Goal: Information Seeking & Learning: Learn about a topic

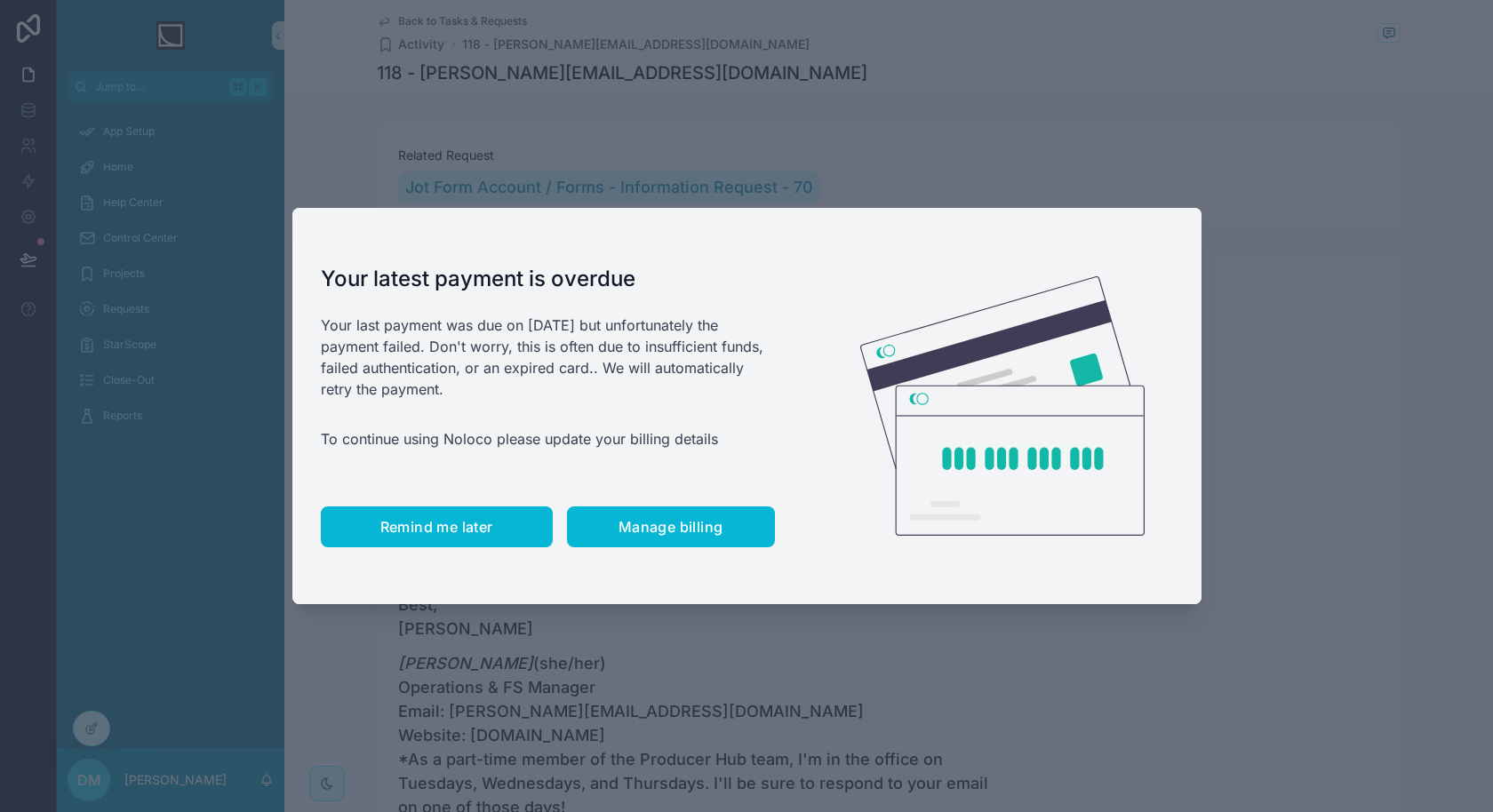
click at [481, 519] on span "Remind me later" at bounding box center [437, 527] width 113 height 18
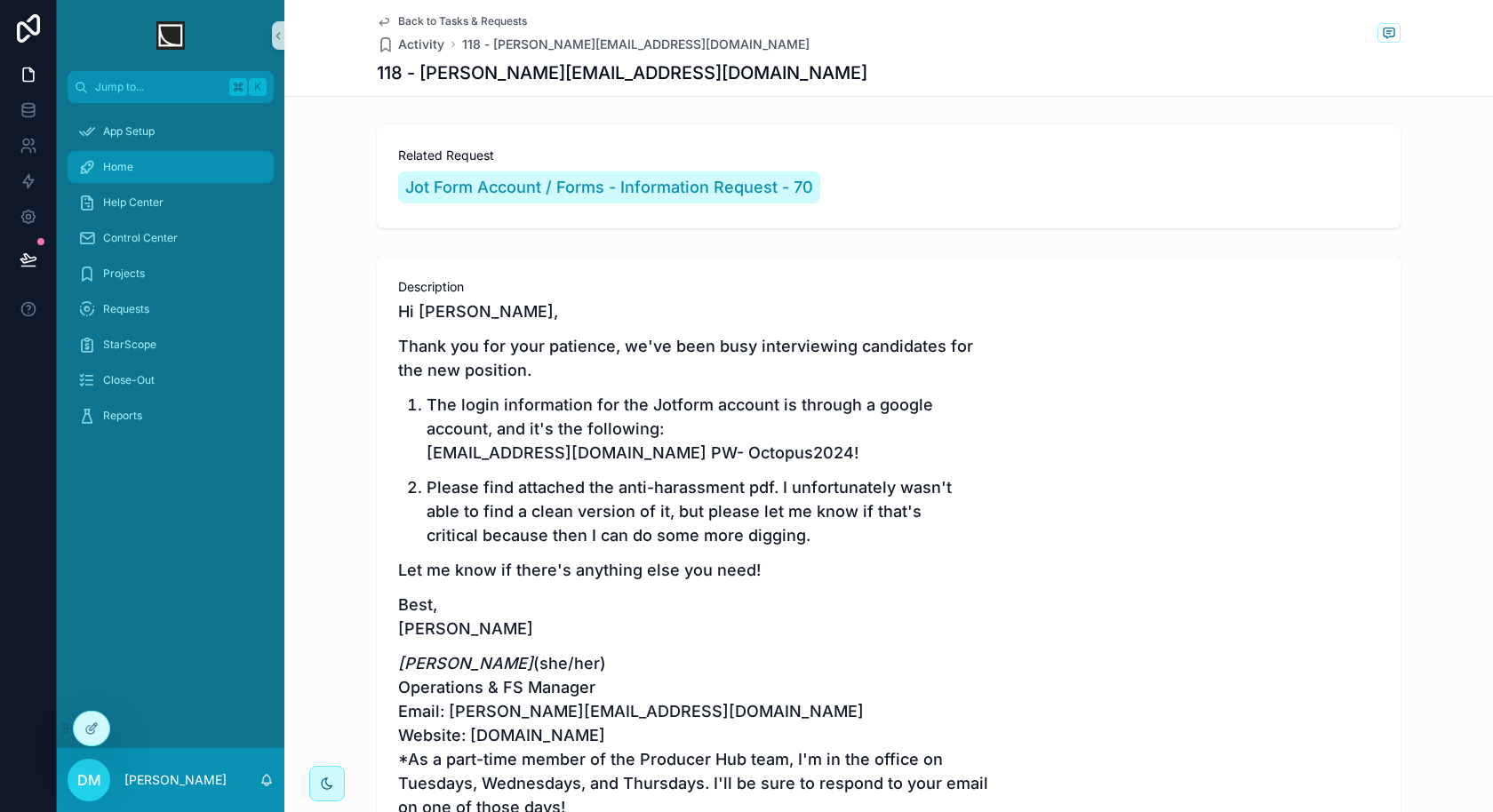
click at [161, 169] on div "Home" at bounding box center [171, 167] width 185 height 29
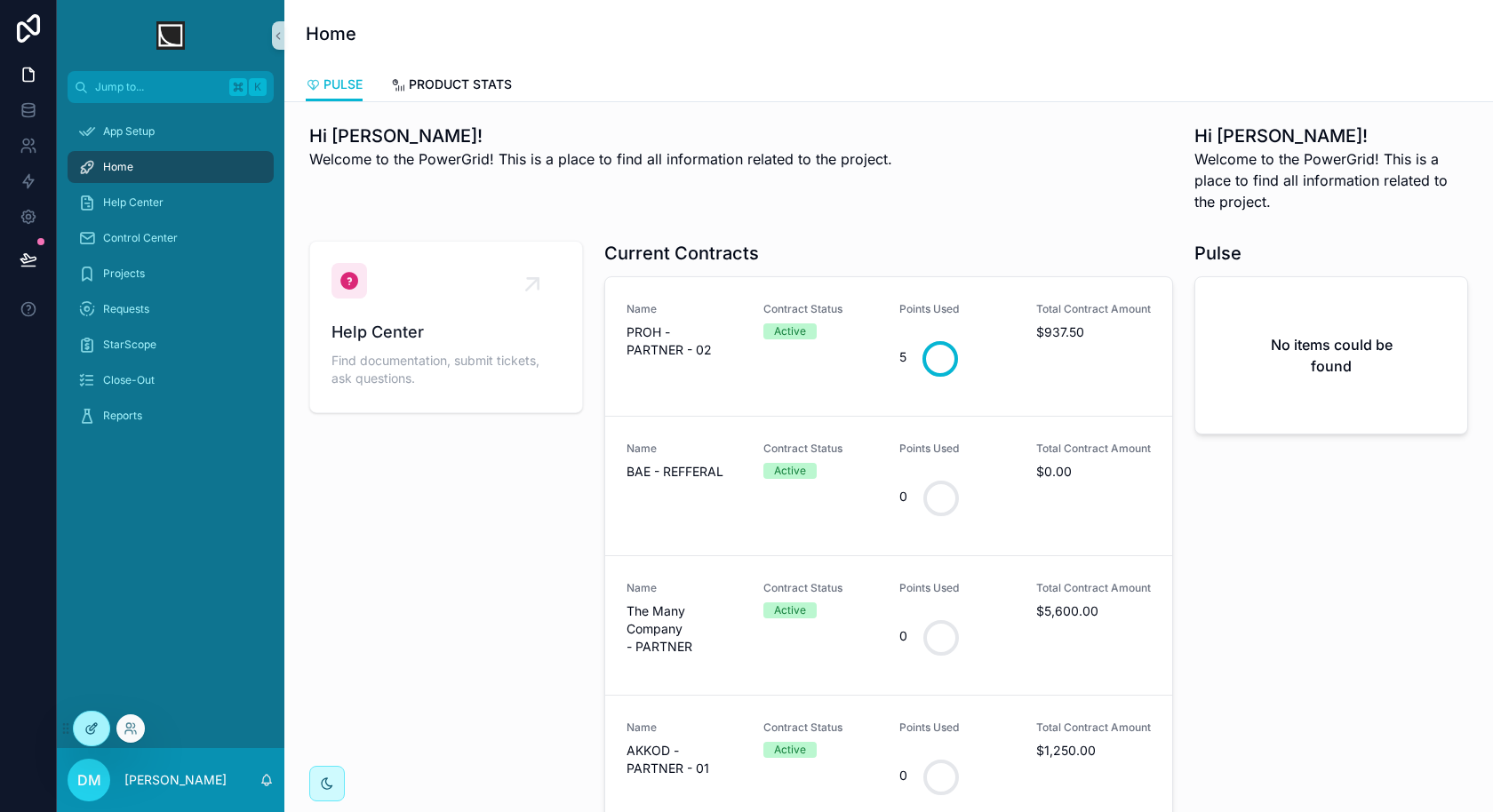
click at [91, 730] on icon at bounding box center [91, 728] width 14 height 14
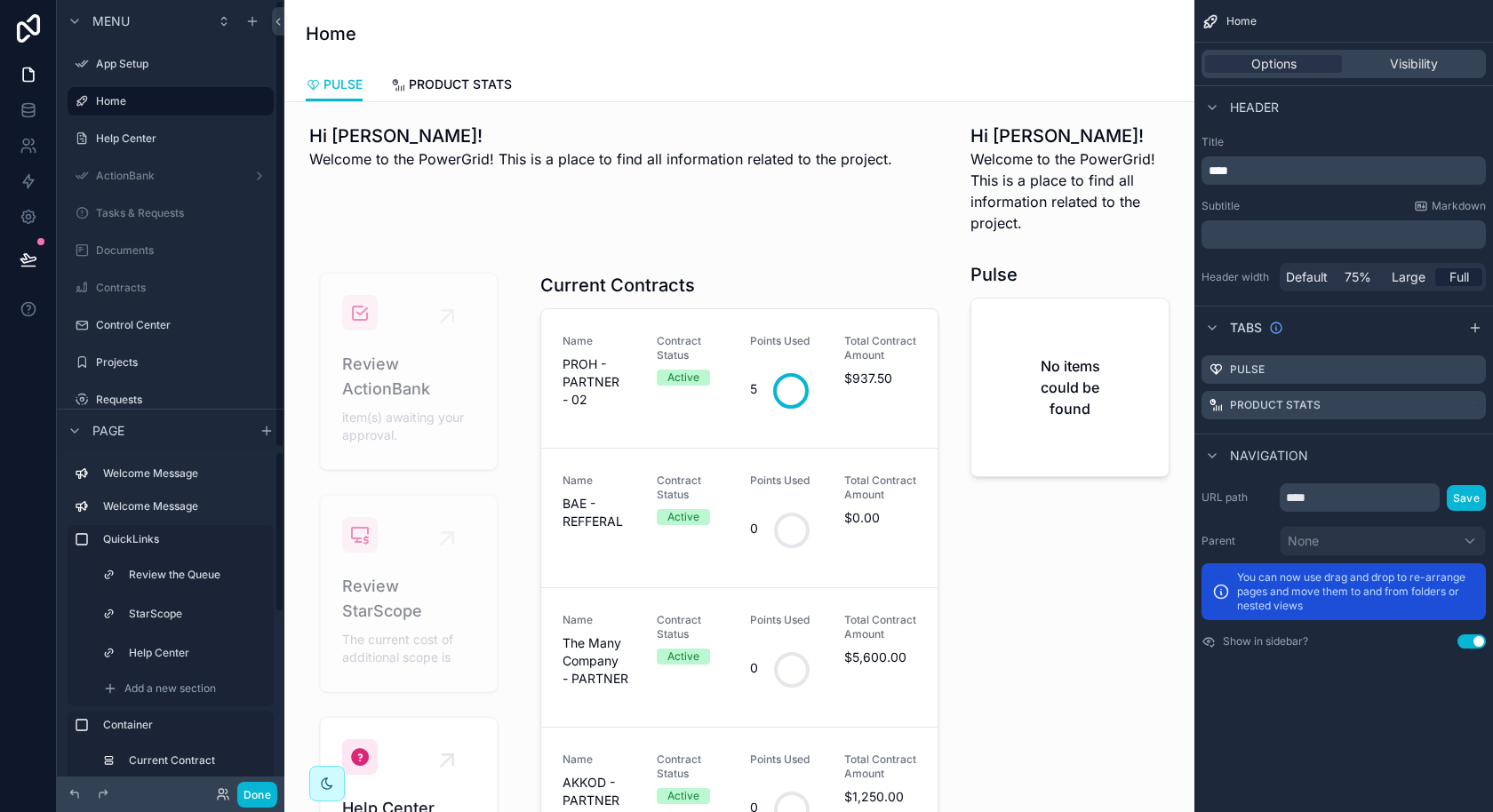
click at [213, 787] on div "Done" at bounding box center [242, 794] width 71 height 26
click at [222, 795] on icon at bounding box center [222, 794] width 14 height 14
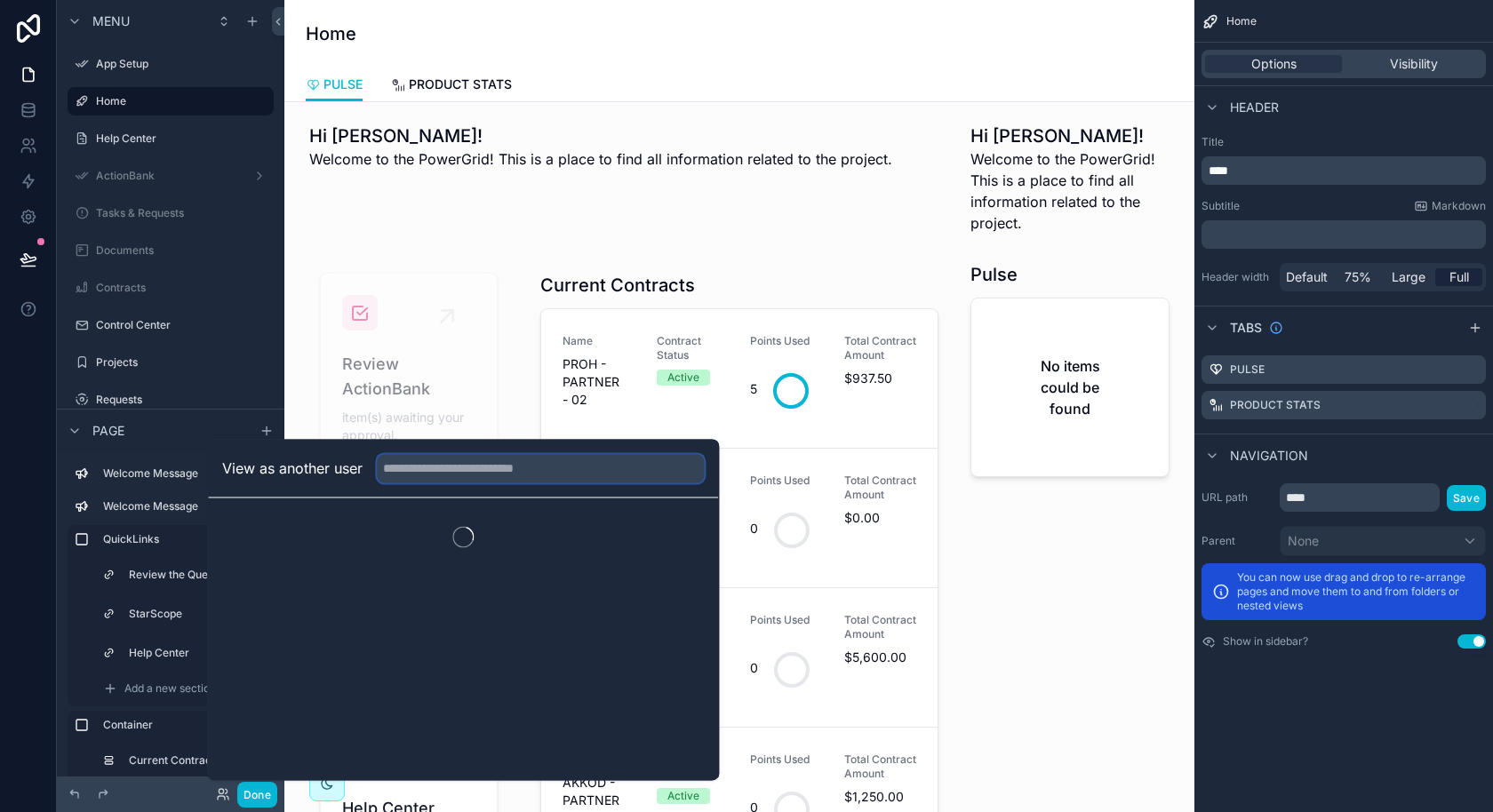
click at [479, 469] on input "text" at bounding box center [540, 468] width 327 height 29
type input "****"
click at [692, 531] on button "Select" at bounding box center [682, 533] width 46 height 26
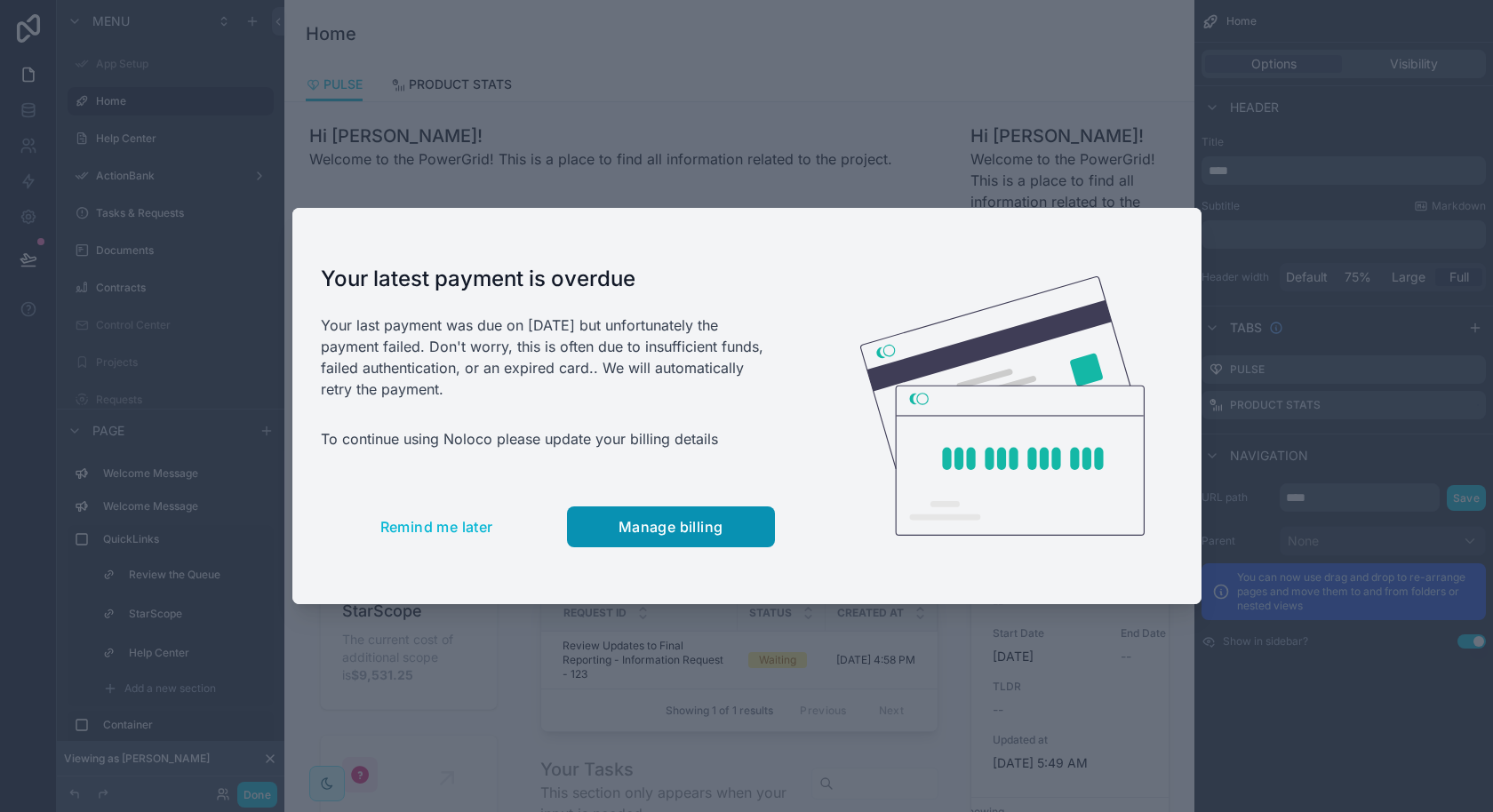
click at [677, 541] on button "Manage billing" at bounding box center [671, 527] width 208 height 41
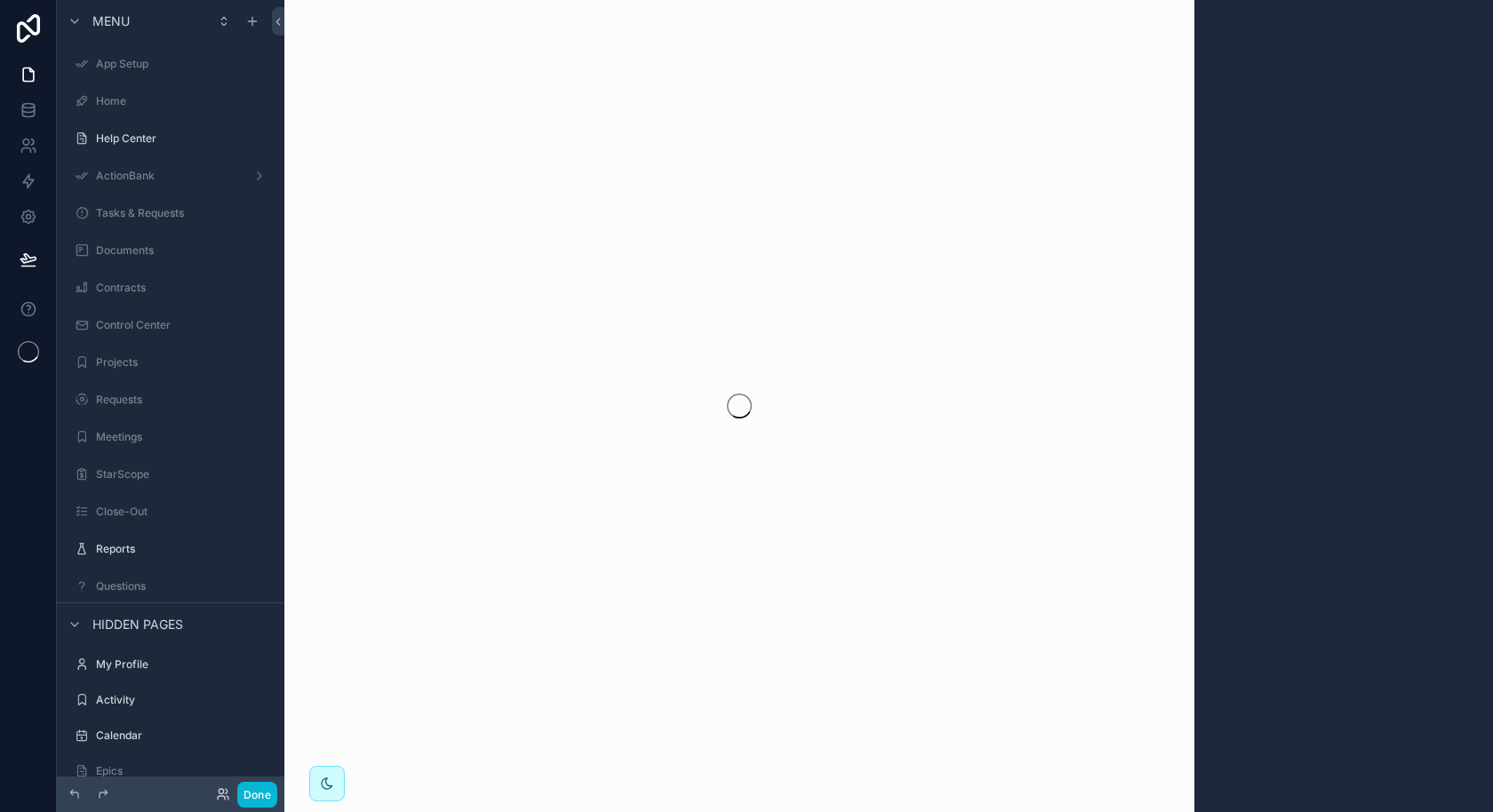
scroll to position [251, 0]
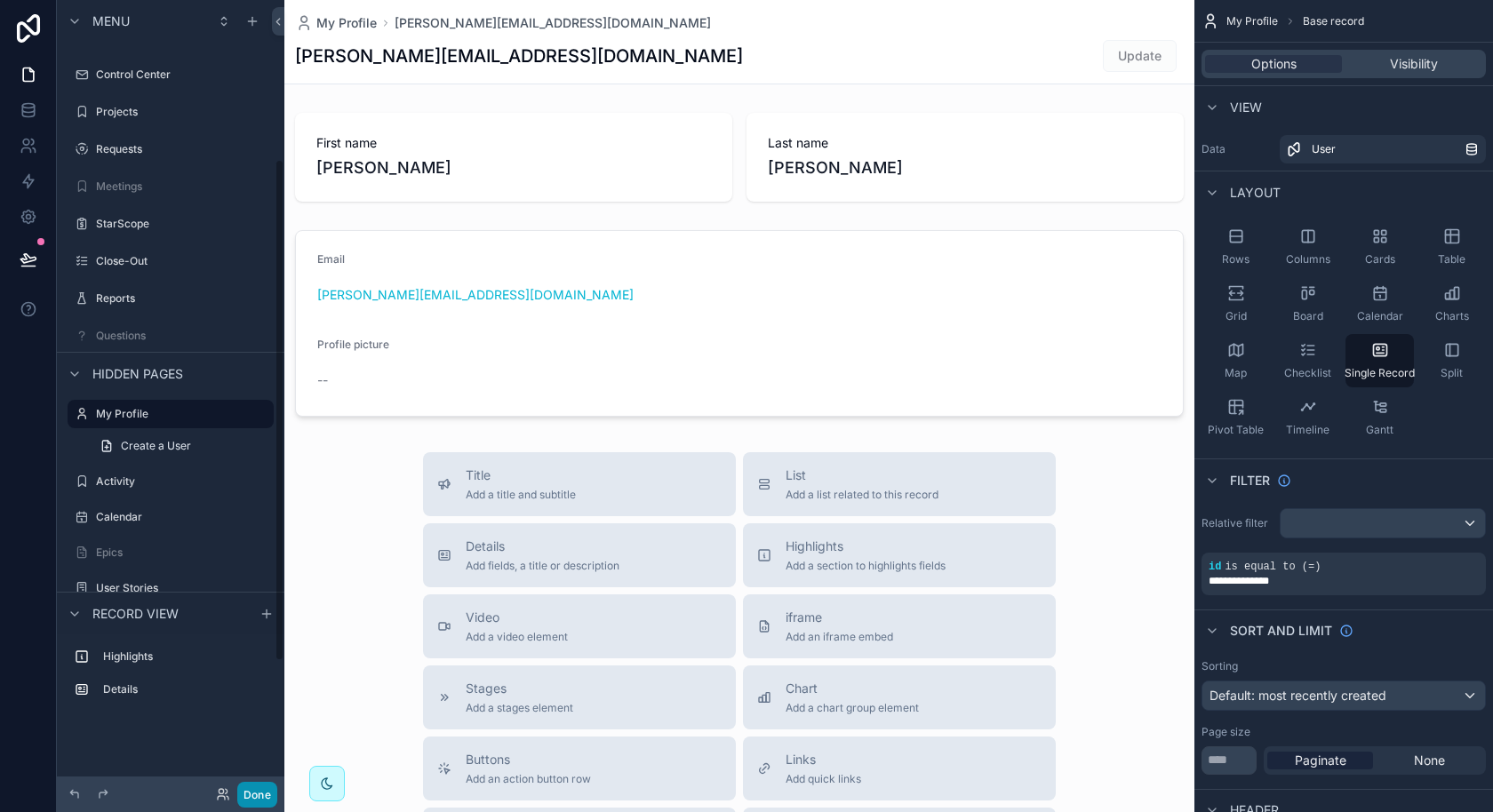
click at [251, 798] on button "Done" at bounding box center [258, 794] width 40 height 26
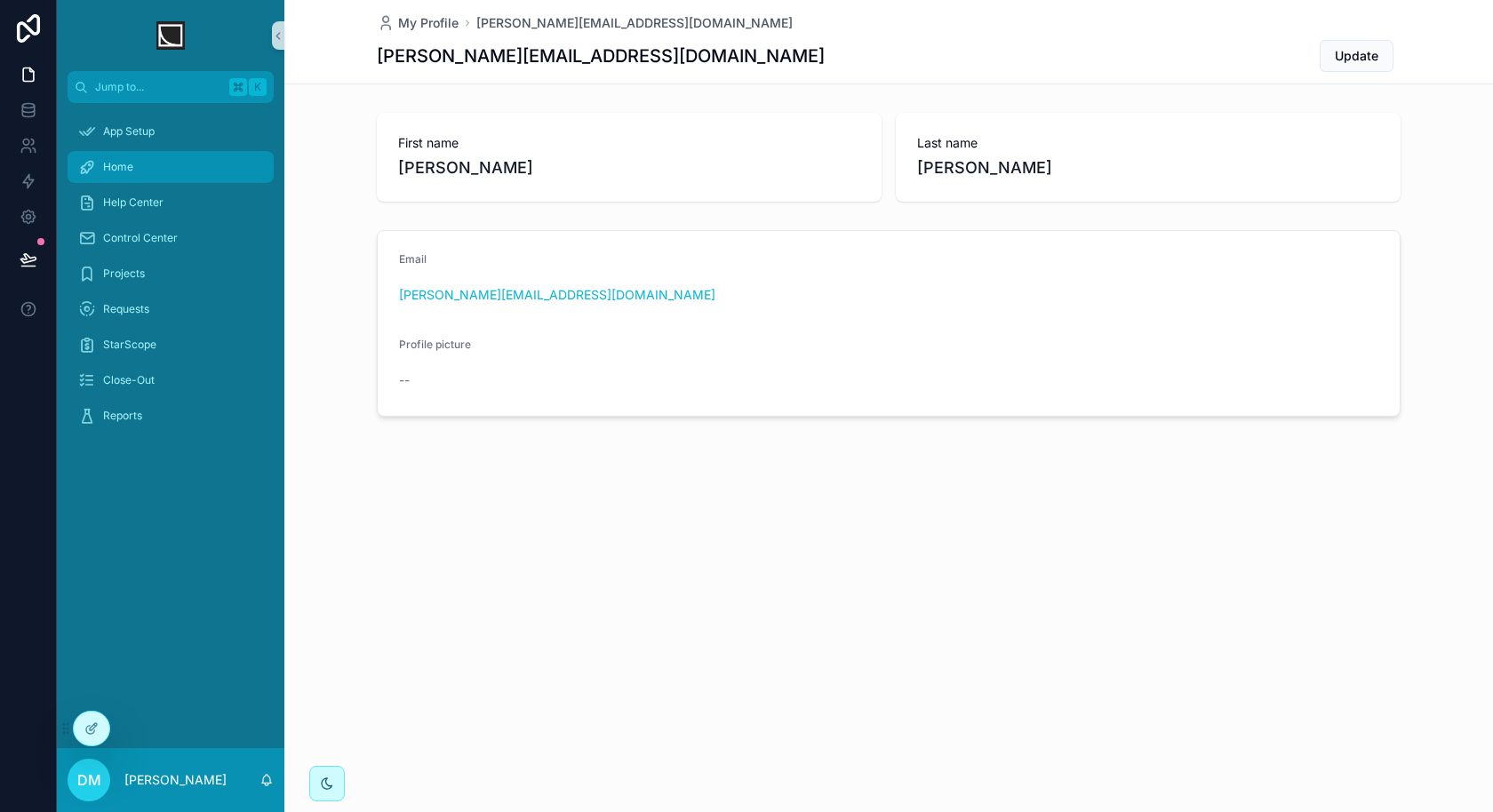
click at [190, 155] on div "Home" at bounding box center [171, 167] width 185 height 29
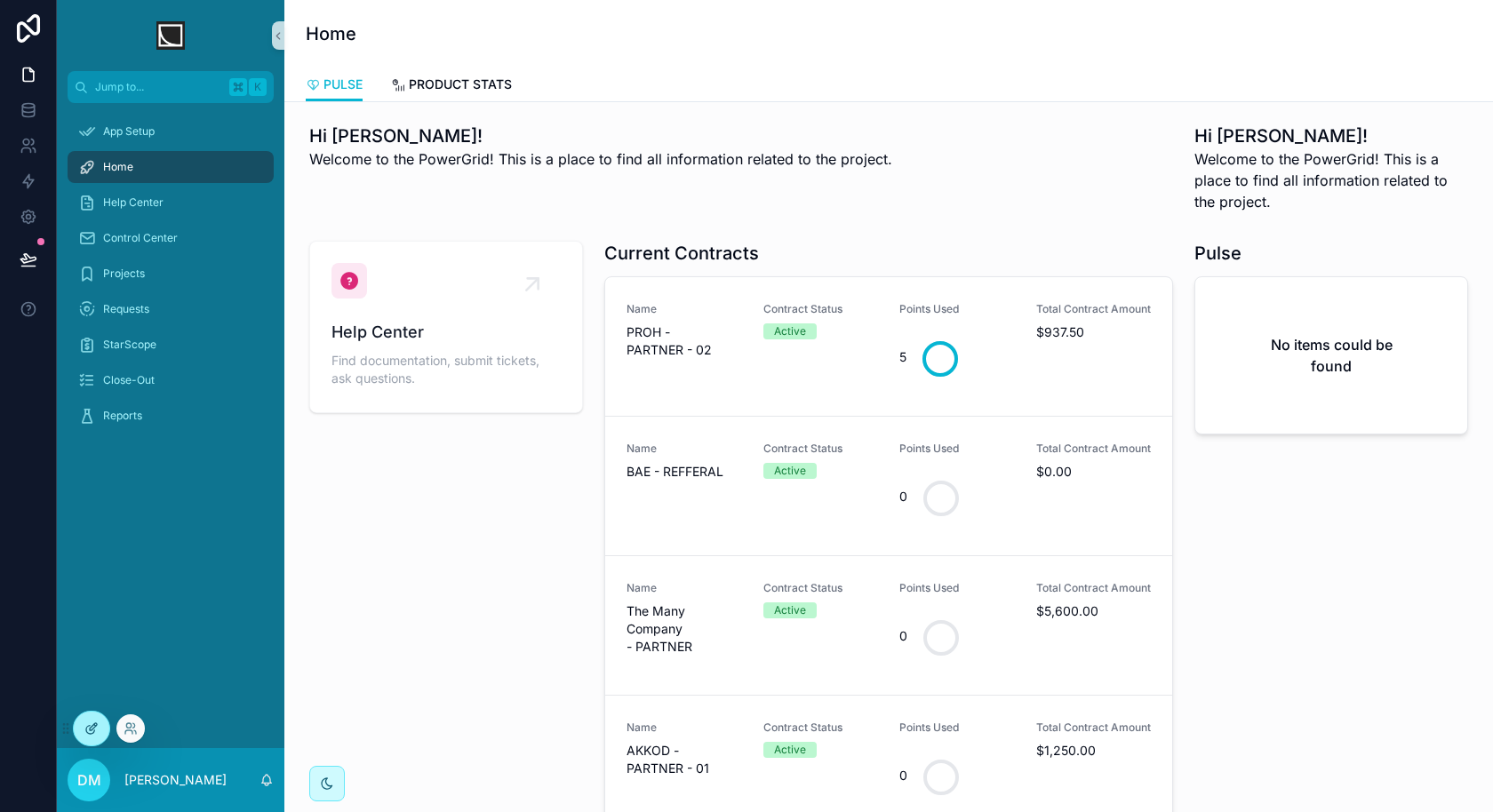
click at [92, 730] on icon at bounding box center [93, 726] width 7 height 7
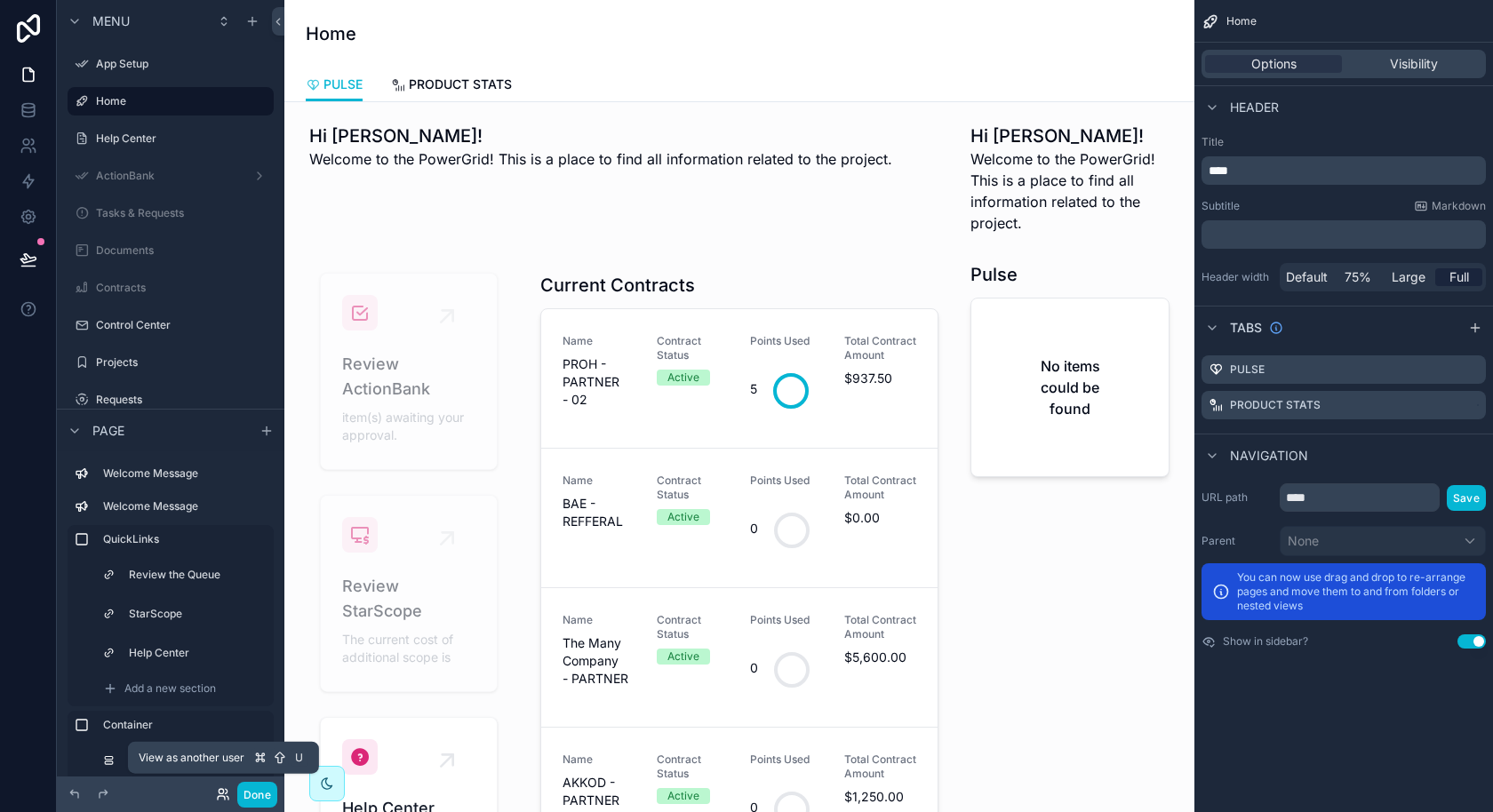
click at [226, 791] on icon at bounding box center [222, 794] width 14 height 14
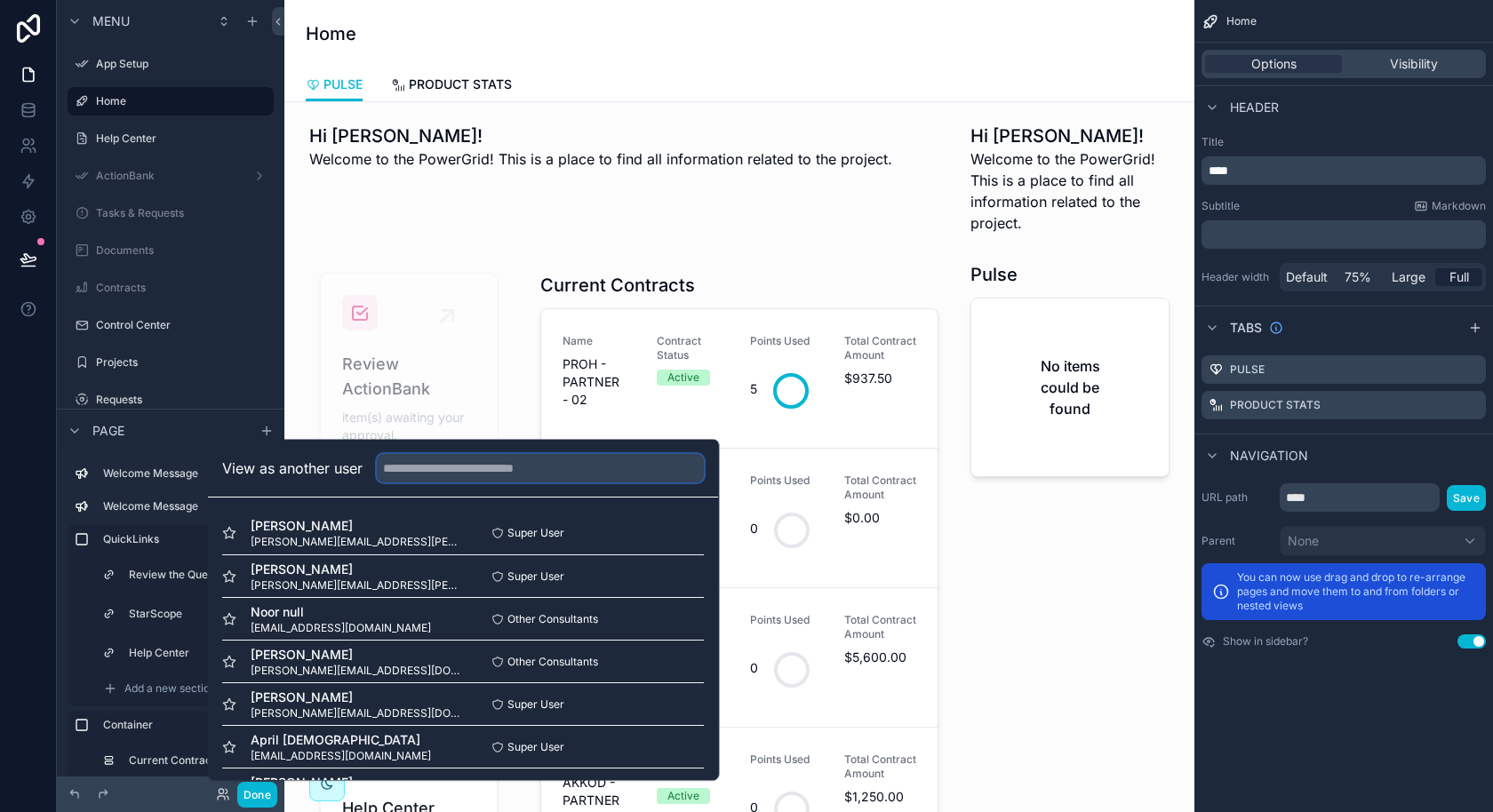
click at [469, 472] on input "text" at bounding box center [540, 468] width 327 height 29
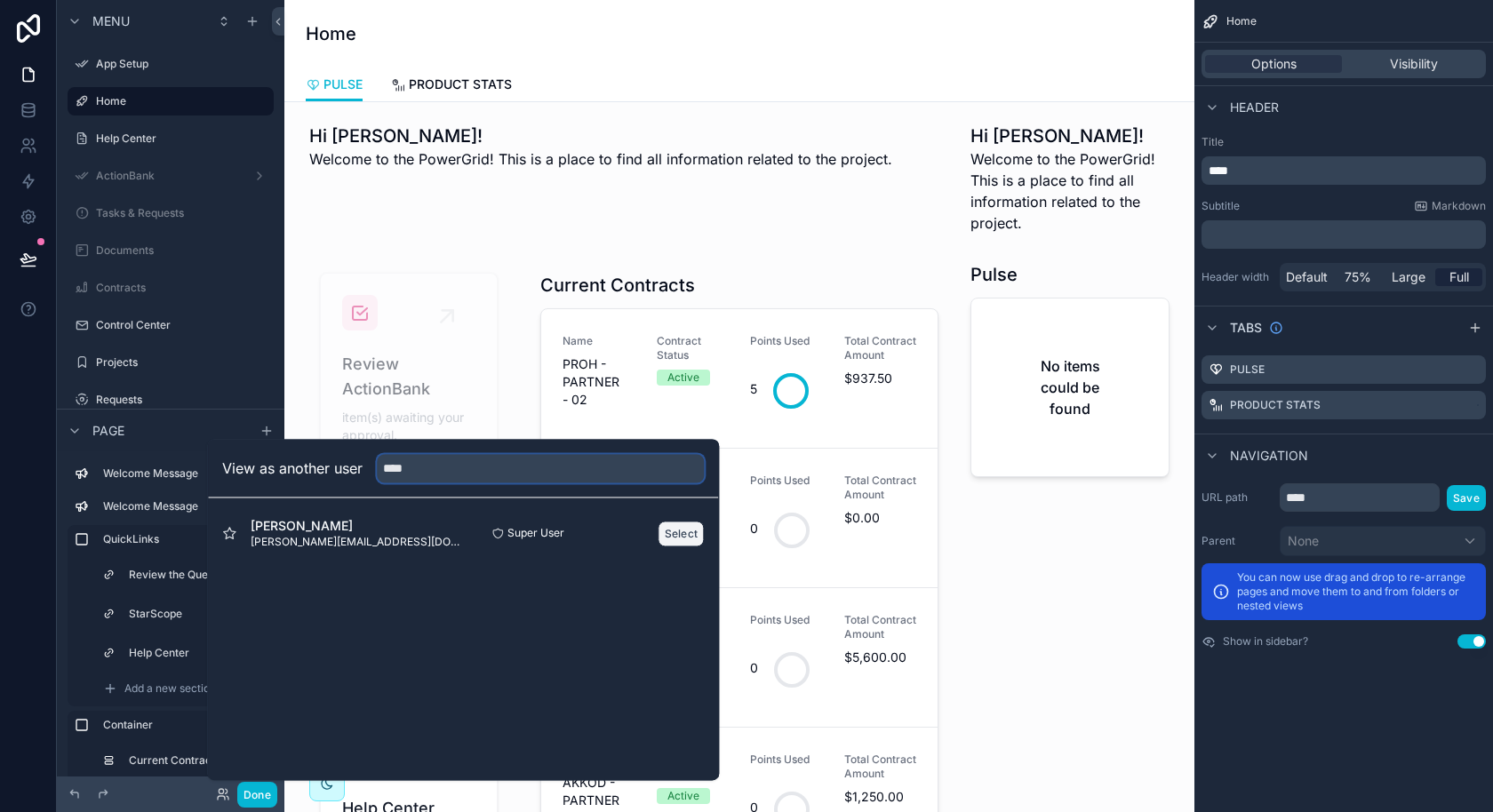
type input "****"
click at [675, 534] on button "Select" at bounding box center [682, 533] width 46 height 26
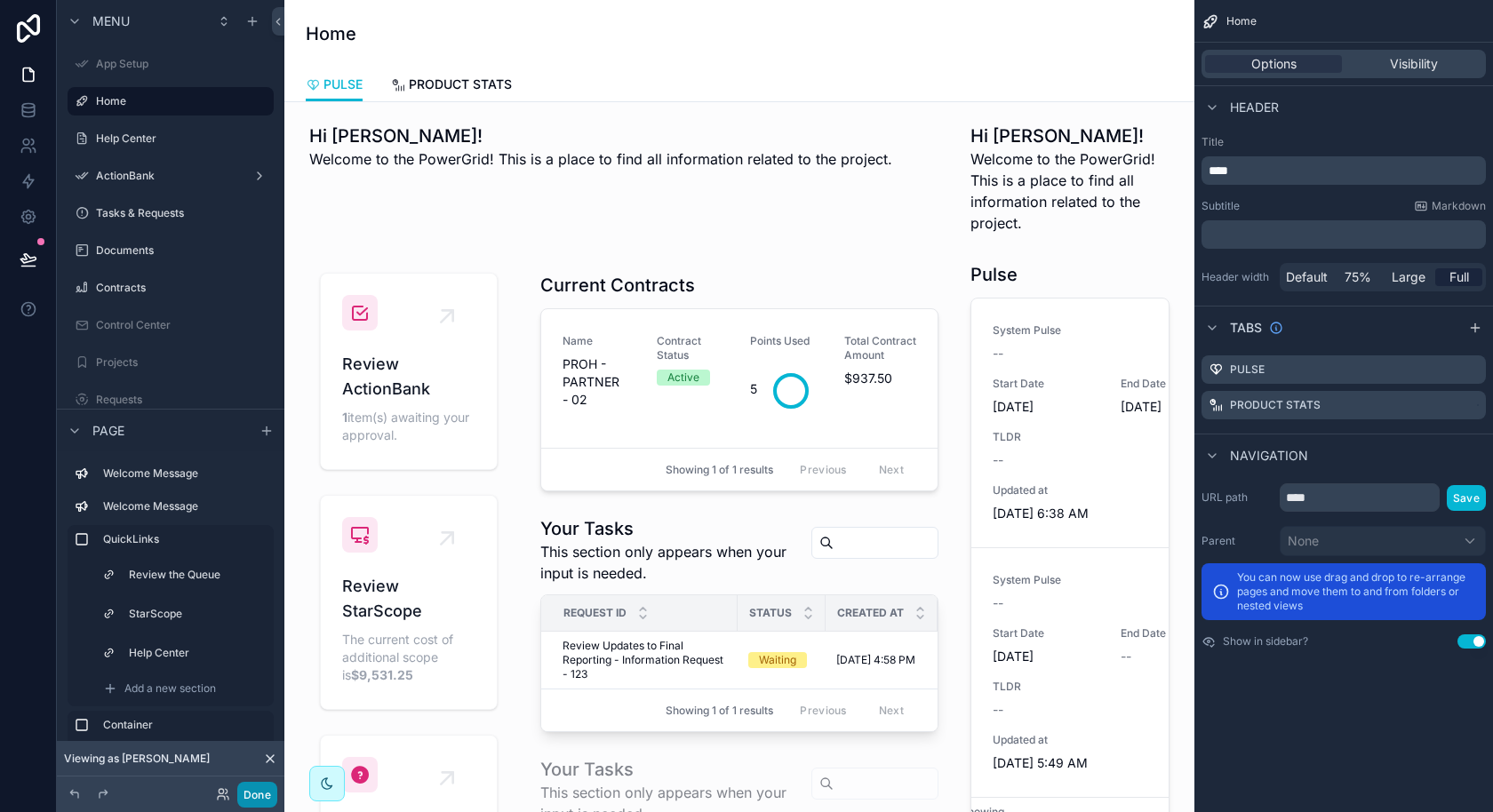
click at [268, 788] on button "Done" at bounding box center [258, 794] width 40 height 26
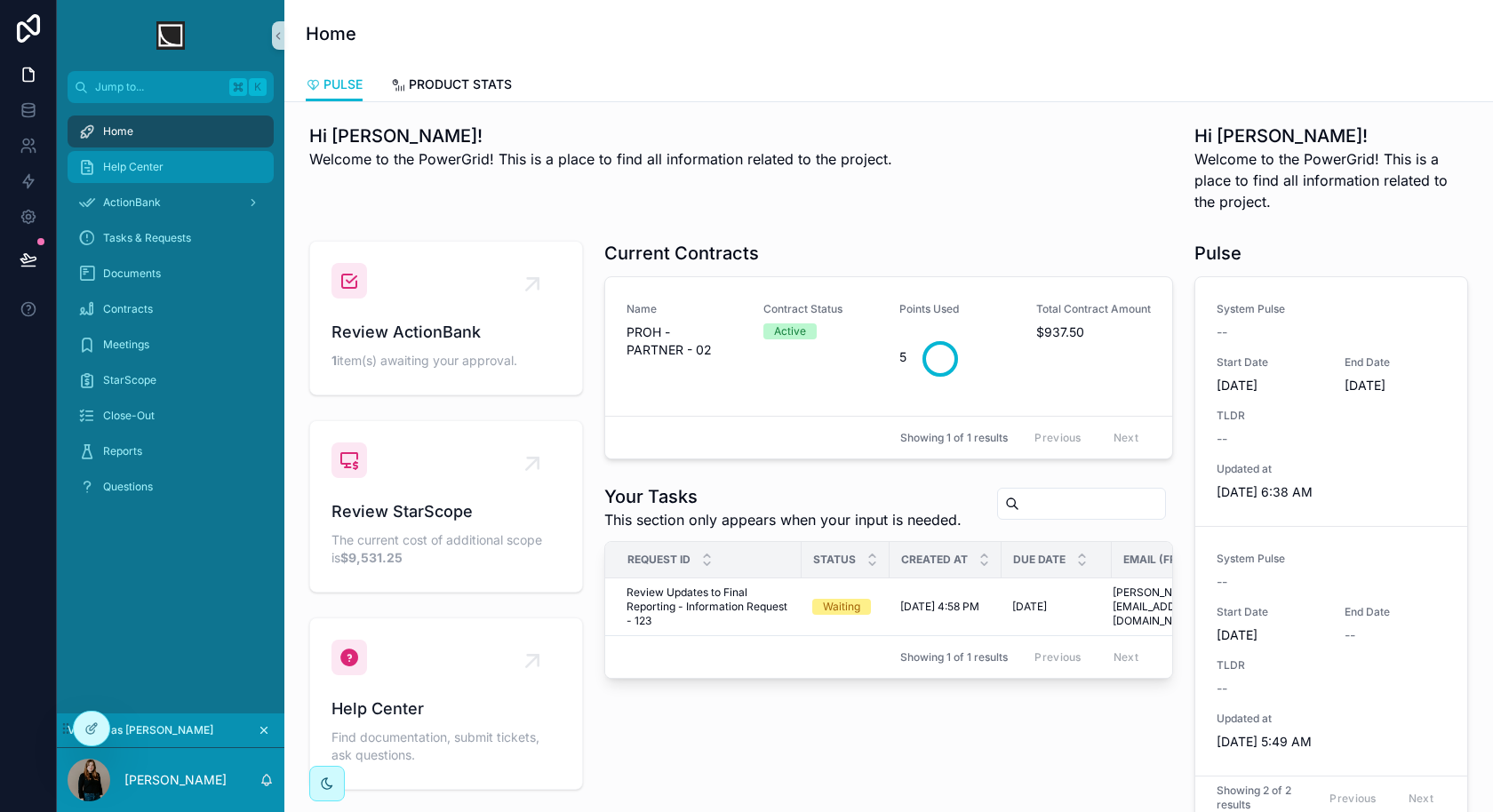
click at [206, 175] on div "Help Center" at bounding box center [171, 167] width 185 height 29
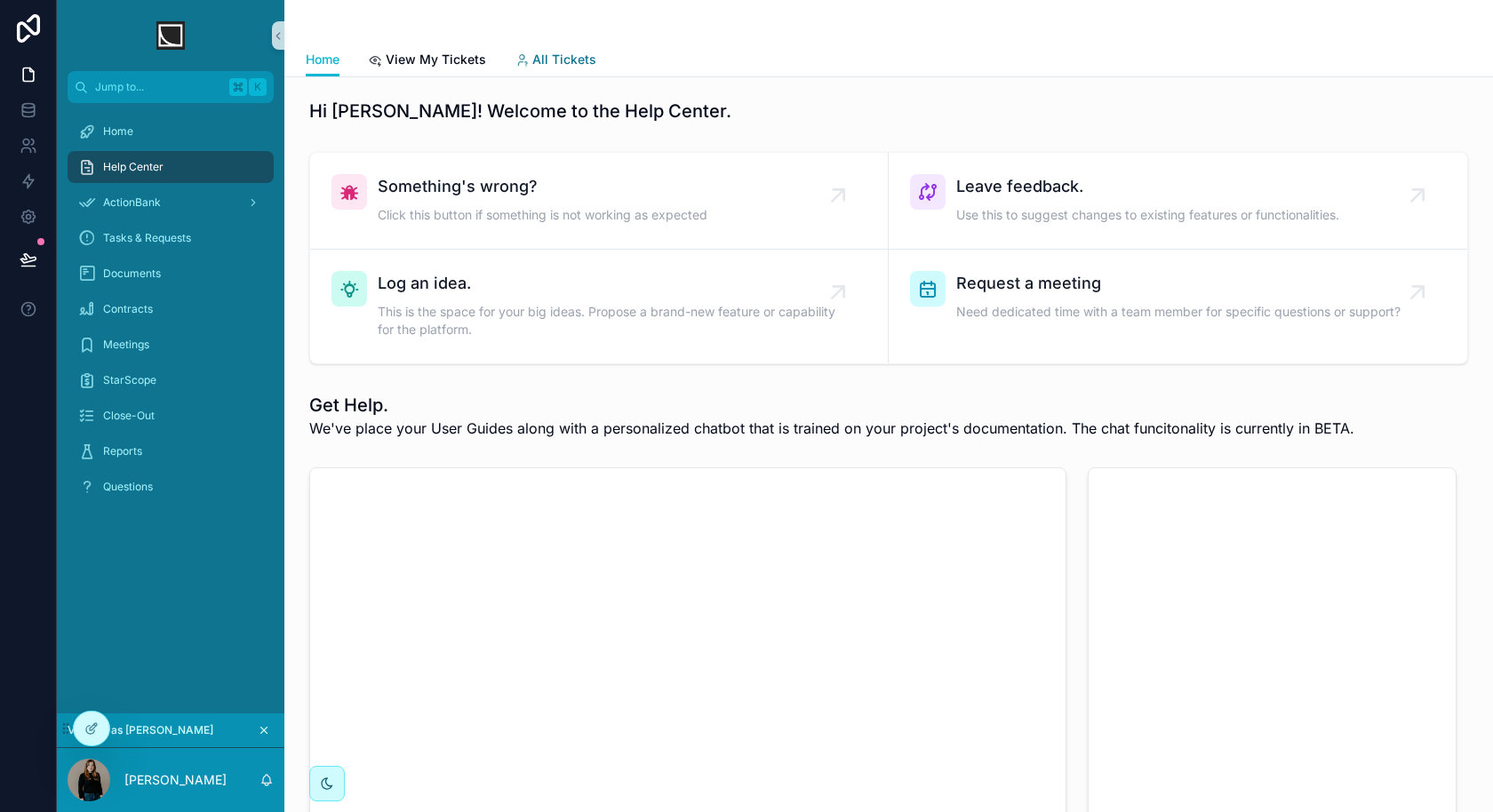
click at [557, 52] on span "All Tickets" at bounding box center [564, 59] width 64 height 18
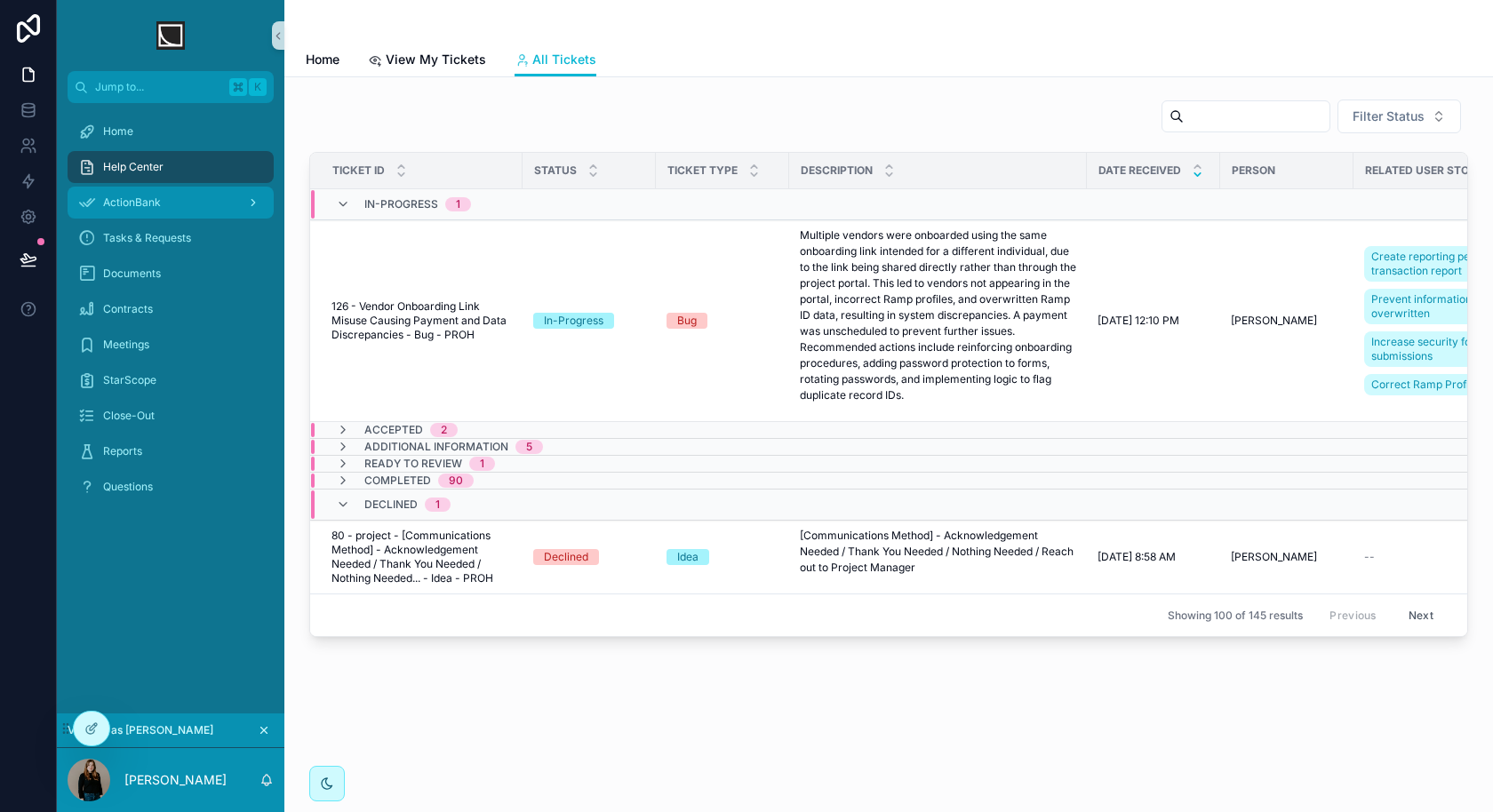
click at [190, 204] on div "ActionBank" at bounding box center [171, 202] width 185 height 29
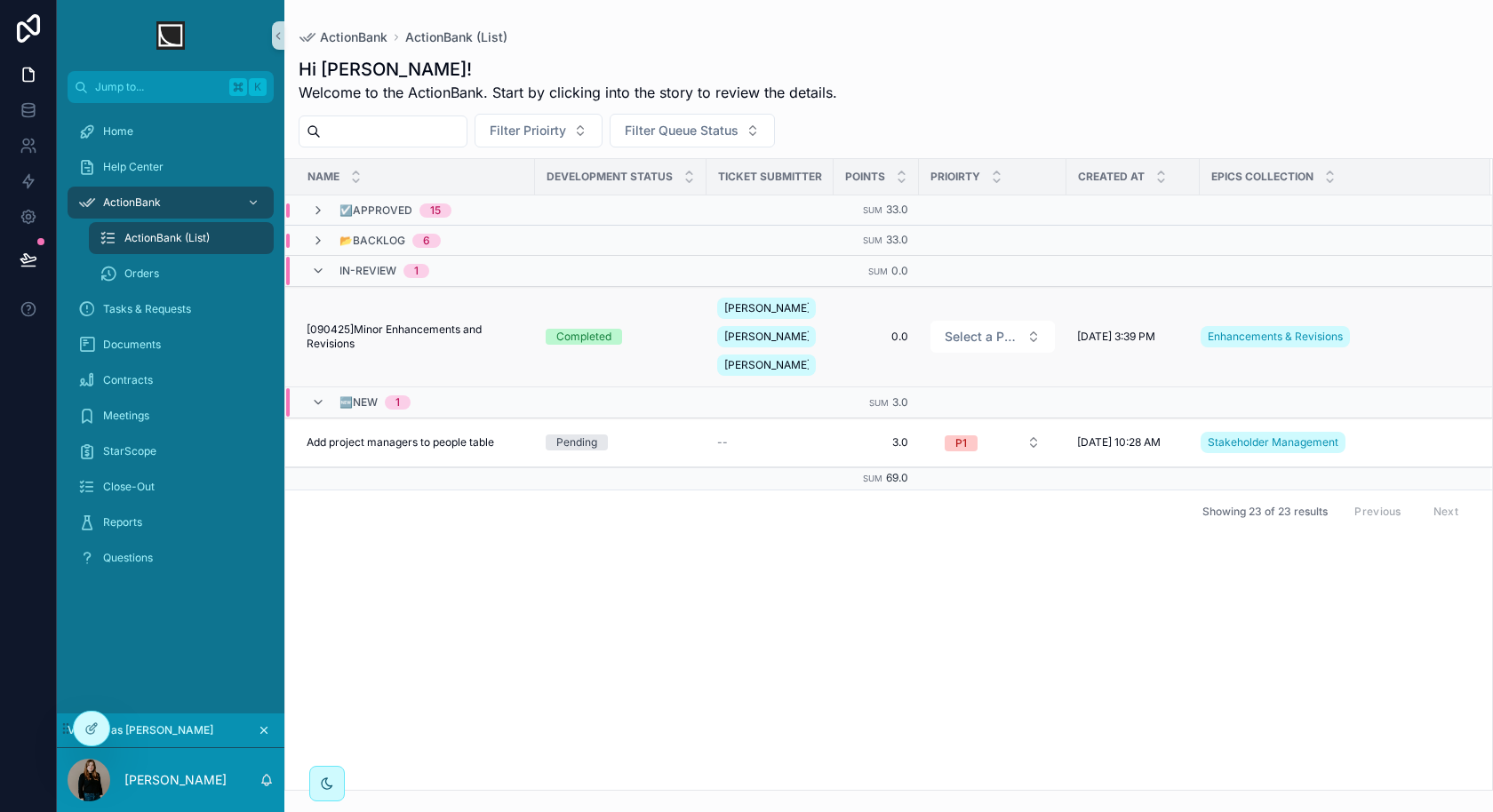
click at [491, 337] on span "[090425]Minor Enhancements and Revisions" at bounding box center [415, 337] width 218 height 29
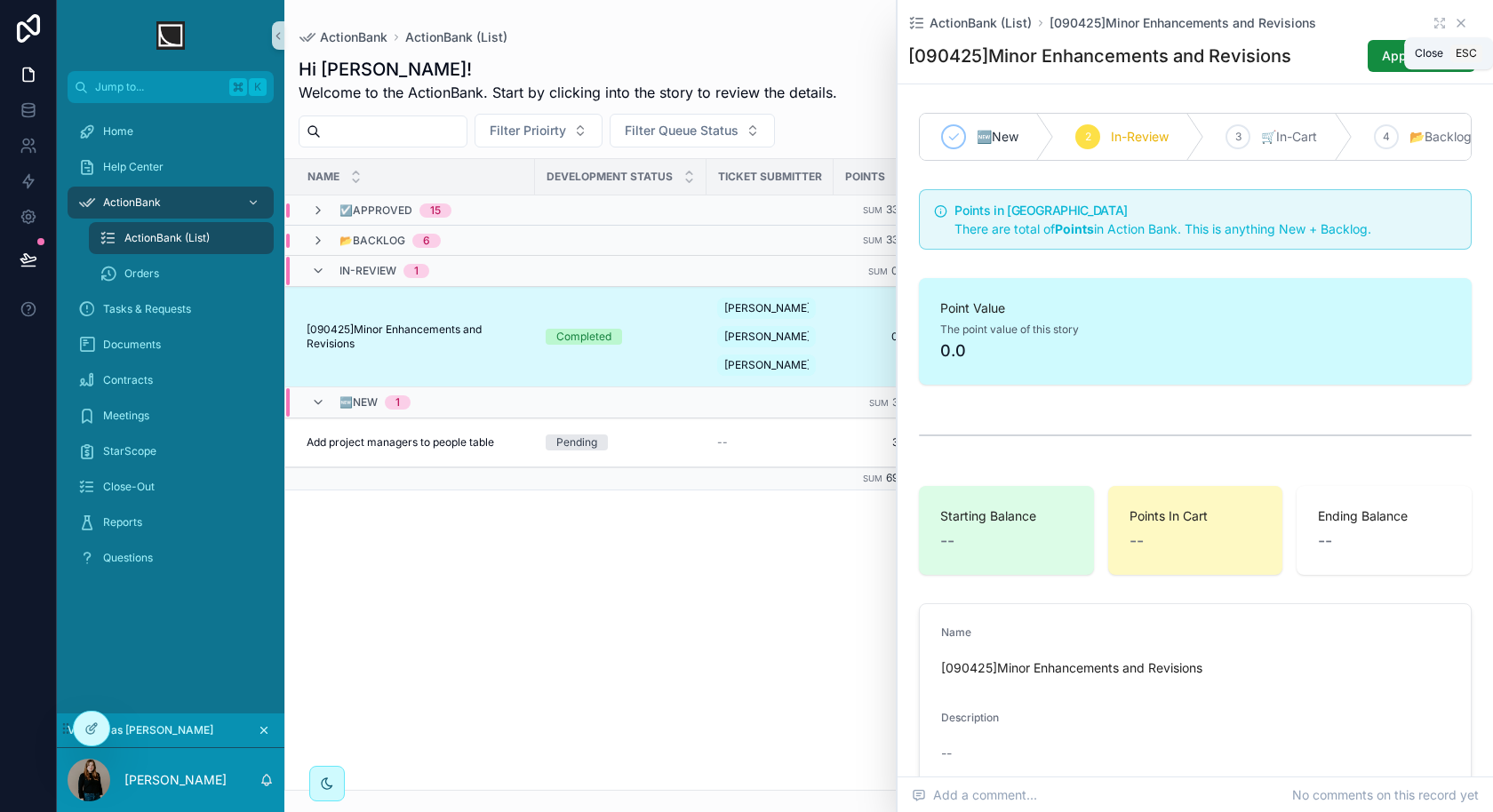
click at [1467, 26] on icon "scrollable content" at bounding box center [1461, 23] width 14 height 14
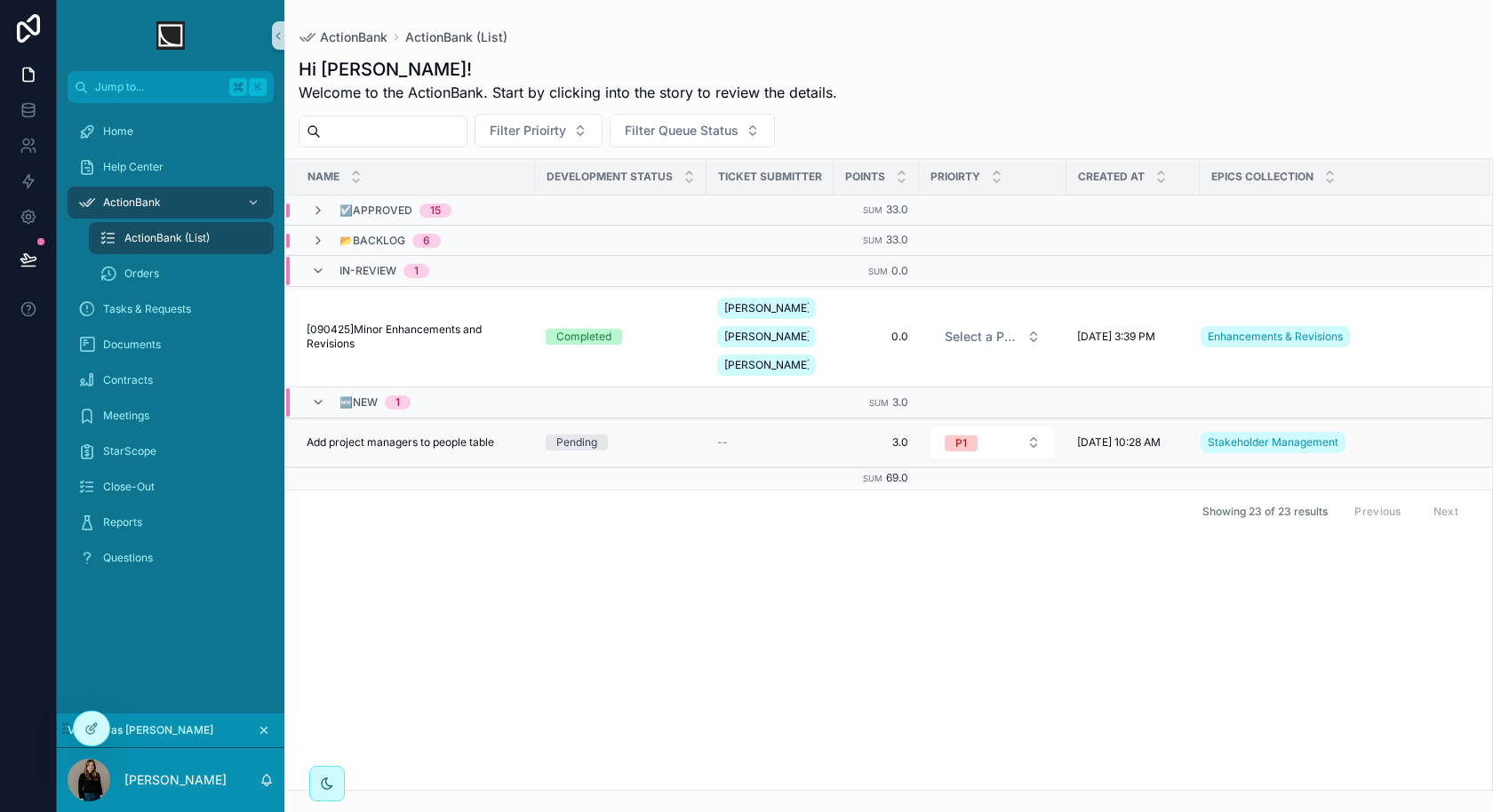
click at [496, 443] on div "Add project managers to people table Add project managers to people table" at bounding box center [415, 442] width 218 height 14
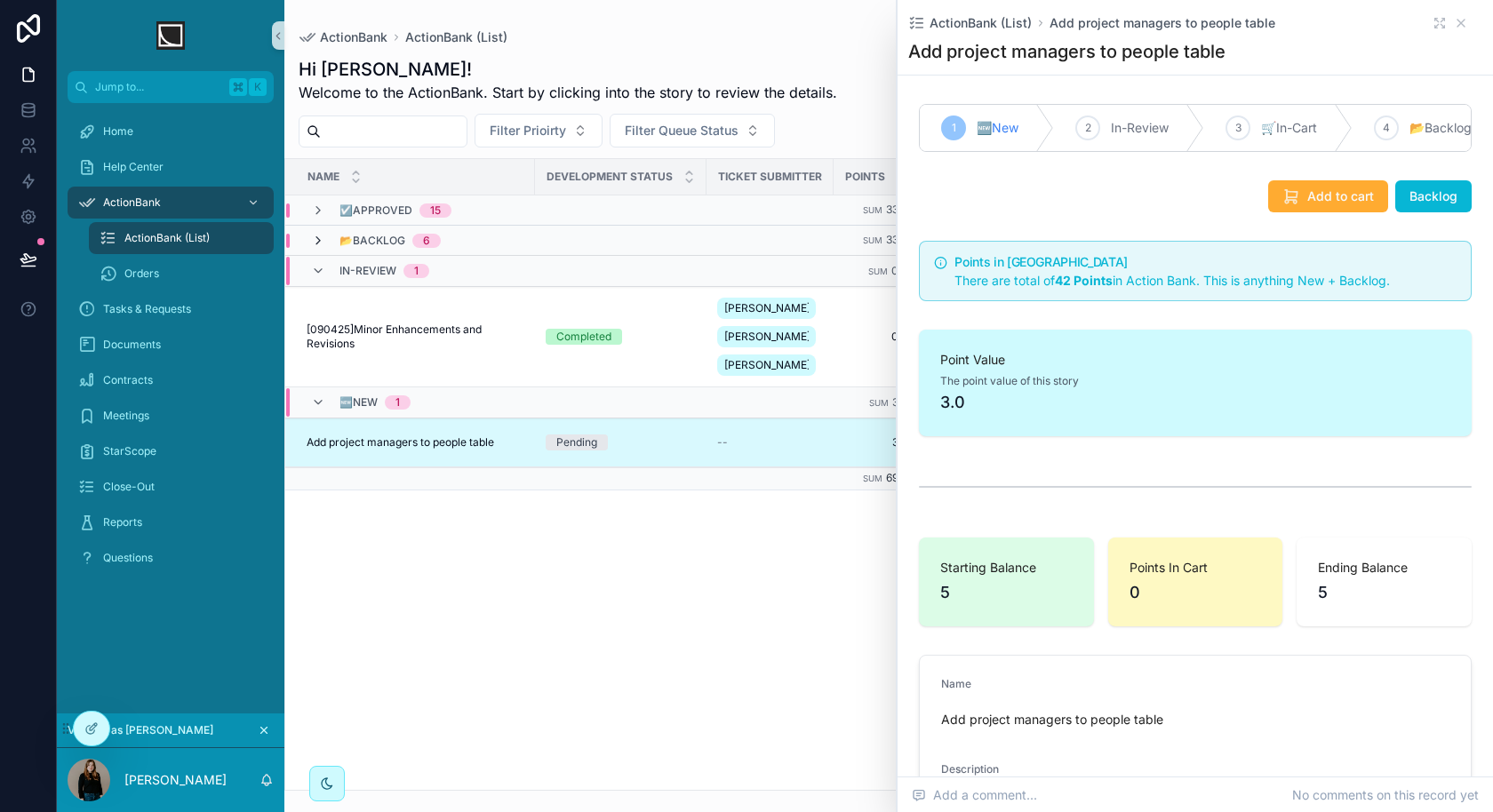
click at [314, 237] on icon "scrollable content" at bounding box center [318, 240] width 14 height 14
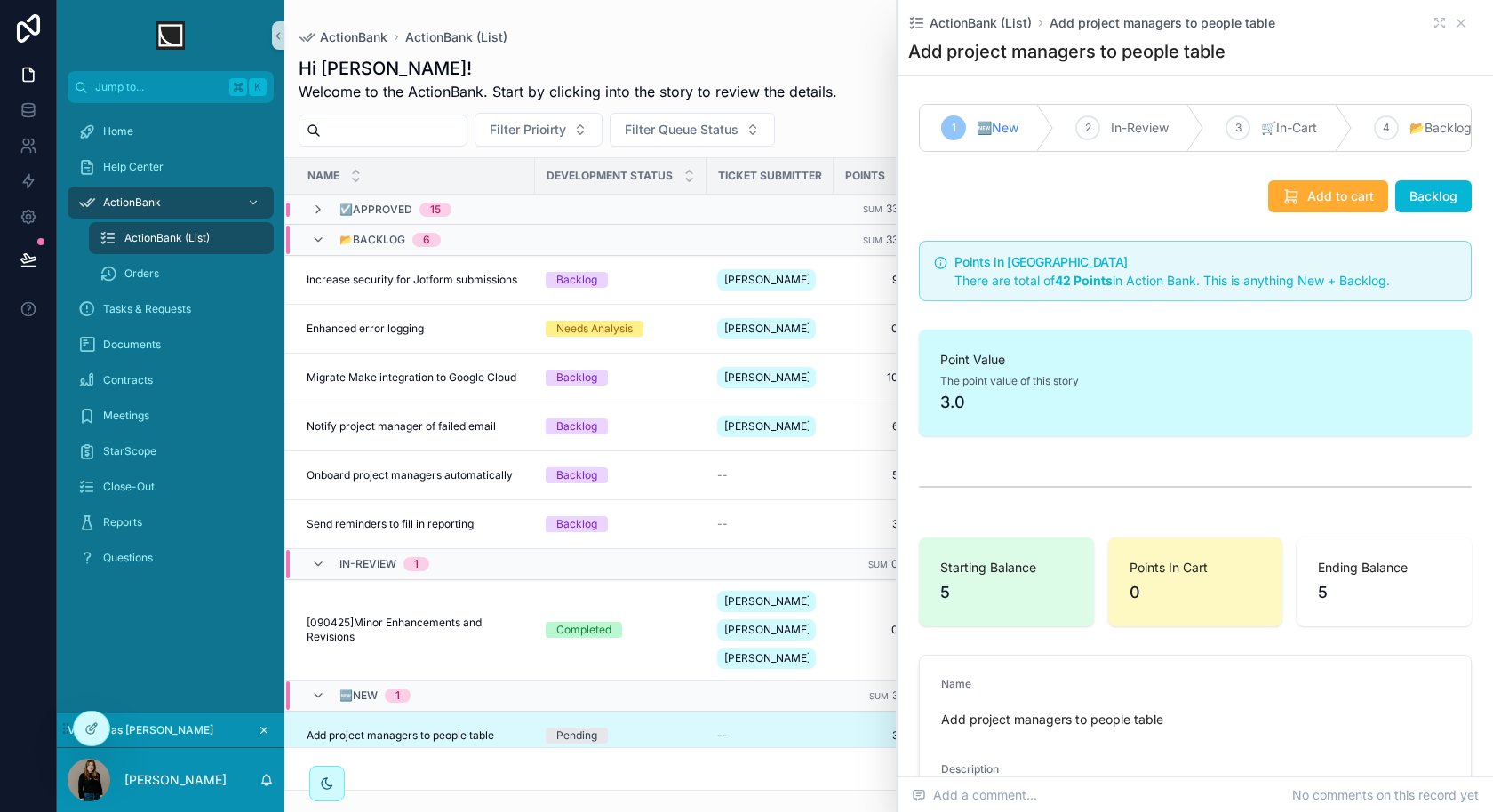
click at [314, 237] on icon "scrollable content" at bounding box center [318, 239] width 14 height 14
